Goal: Information Seeking & Learning: Learn about a topic

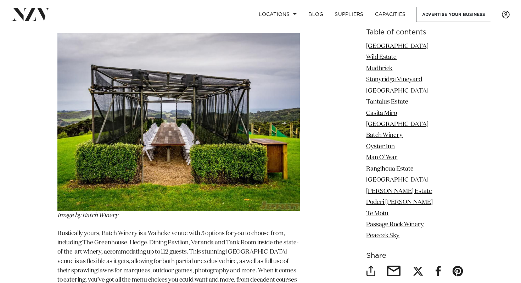
scroll to position [3759, 0]
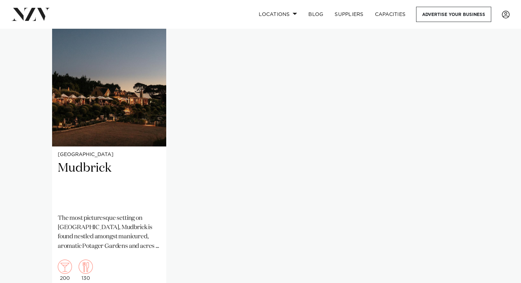
scroll to position [544, 0]
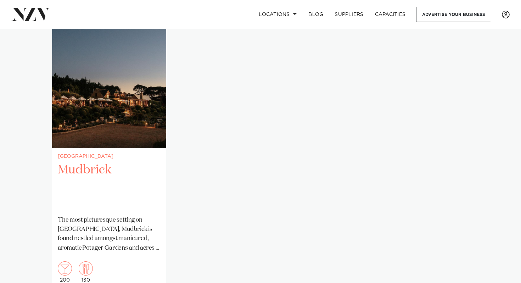
click at [140, 60] on img "1 / 1" at bounding box center [109, 71] width 114 height 153
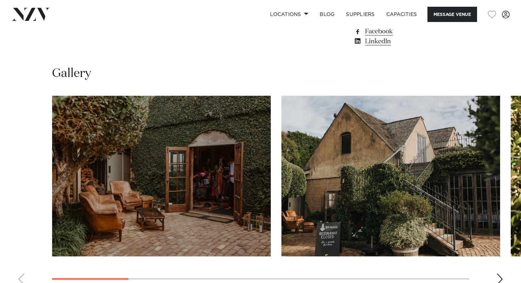
scroll to position [596, 0]
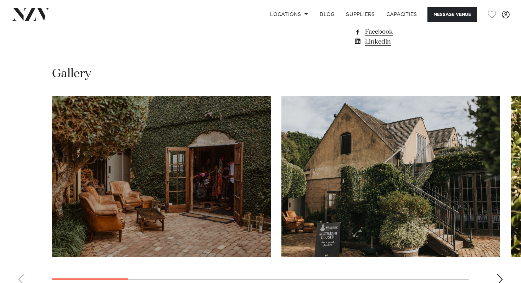
click at [501, 279] on div "Next slide" at bounding box center [499, 279] width 7 height 11
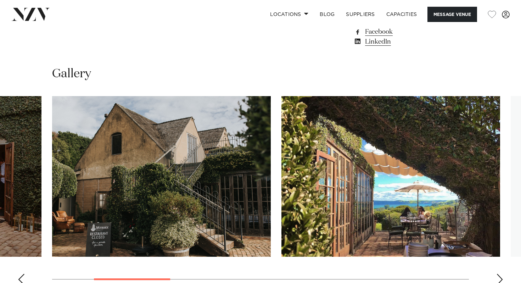
click at [501, 279] on div "Next slide" at bounding box center [499, 279] width 7 height 11
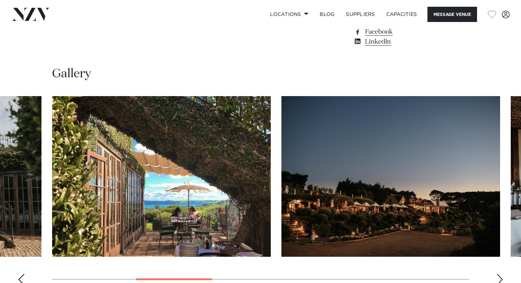
click at [501, 279] on div "Next slide" at bounding box center [499, 279] width 7 height 11
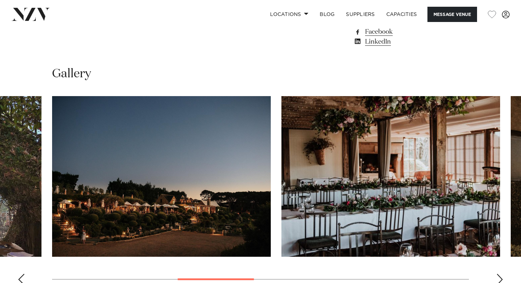
click at [501, 279] on div "Next slide" at bounding box center [499, 279] width 7 height 11
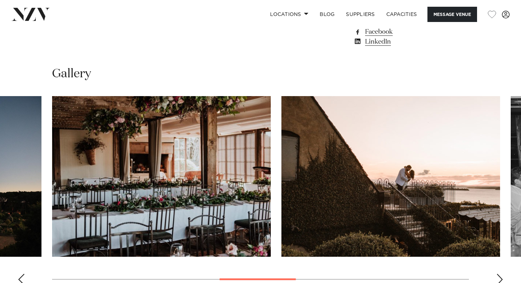
click at [501, 279] on div "Next slide" at bounding box center [499, 279] width 7 height 11
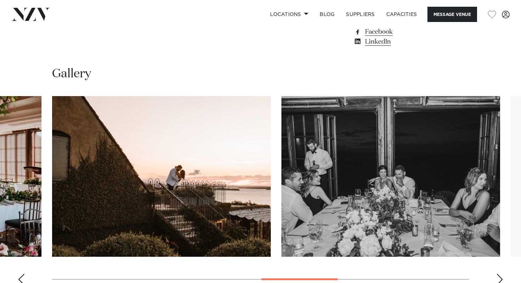
click at [501, 279] on div "Next slide" at bounding box center [499, 279] width 7 height 11
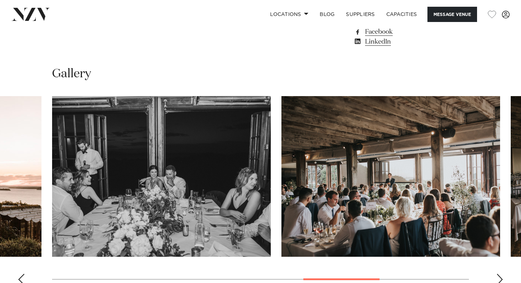
click at [501, 279] on div "Next slide" at bounding box center [499, 279] width 7 height 11
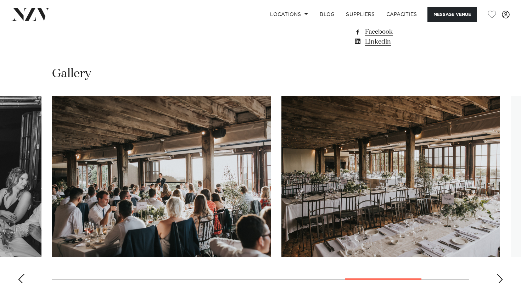
click at [501, 279] on div "Next slide" at bounding box center [499, 279] width 7 height 11
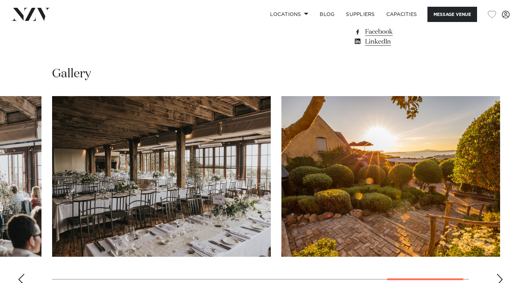
click at [501, 279] on div "Next slide" at bounding box center [499, 279] width 7 height 11
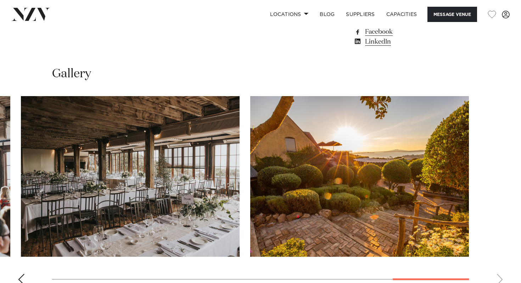
click at [501, 279] on swiper-container at bounding box center [260, 193] width 521 height 195
